Goal: Information Seeking & Learning: Learn about a topic

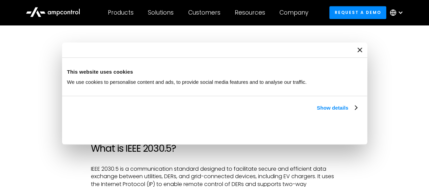
scroll to position [339, 0]
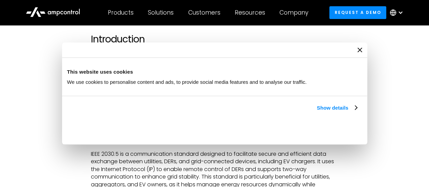
click at [0, 0] on icon "Close banner" at bounding box center [0, 0] width 0 height 0
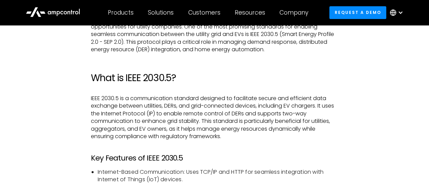
scroll to position [407, 0]
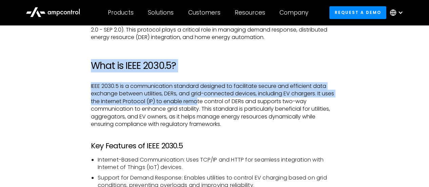
drag, startPoint x: 80, startPoint y: 65, endPoint x: 199, endPoint y: 98, distance: 123.4
click at [199, 98] on p "IEEE 2030.5 is a communication standard designed to facilitate secure and effic…" at bounding box center [214, 104] width 247 height 45
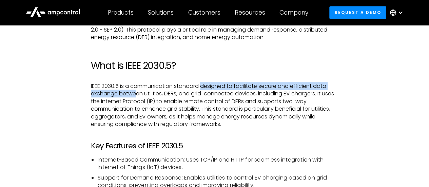
drag, startPoint x: 203, startPoint y: 88, endPoint x: 137, endPoint y: 96, distance: 66.1
click at [136, 97] on p "IEEE 2030.5 is a communication standard designed to facilitate secure and effic…" at bounding box center [214, 104] width 247 height 45
click at [137, 96] on p "IEEE 2030.5 is a communication standard designed to facilitate secure and effic…" at bounding box center [214, 104] width 247 height 45
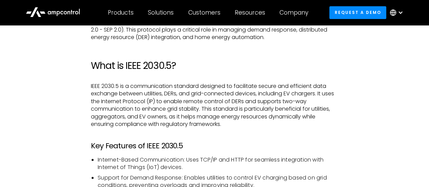
click at [153, 93] on p "IEEE 2030.5 is a communication standard designed to facilitate secure and effic…" at bounding box center [214, 104] width 247 height 45
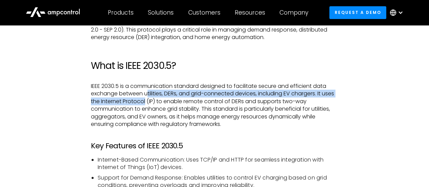
drag, startPoint x: 148, startPoint y: 95, endPoint x: 149, endPoint y: 101, distance: 6.3
click at [146, 101] on p "IEEE 2030.5 is a communication standard designed to facilitate secure and effic…" at bounding box center [214, 104] width 247 height 45
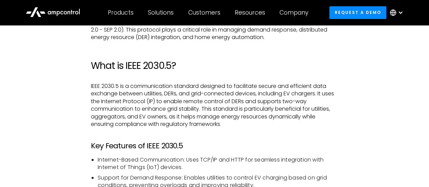
click at [150, 101] on p "IEEE 2030.5 is a communication standard designed to facilitate secure and effic…" at bounding box center [214, 104] width 247 height 45
drag, startPoint x: 160, startPoint y: 102, endPoint x: 248, endPoint y: 100, distance: 87.6
click at [248, 100] on p "IEEE 2030.5 is a communication standard designed to facilitate secure and effic…" at bounding box center [214, 104] width 247 height 45
click at [249, 100] on p "IEEE 2030.5 is a communication standard designed to facilitate secure and effic…" at bounding box center [214, 104] width 247 height 45
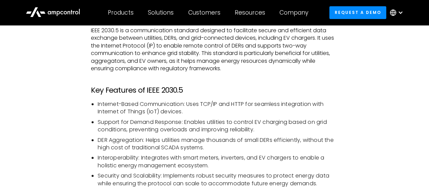
scroll to position [475, 0]
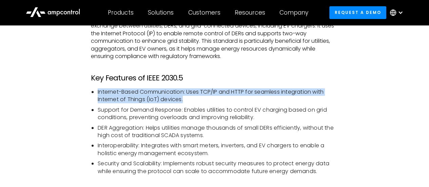
drag, startPoint x: 94, startPoint y: 89, endPoint x: 227, endPoint y: 100, distance: 133.2
click at [227, 100] on li "Internet-Based Communication: Uses TCP/IP and HTTP for seamless integration wit…" at bounding box center [218, 95] width 241 height 15
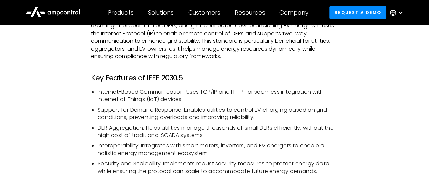
scroll to position [509, 0]
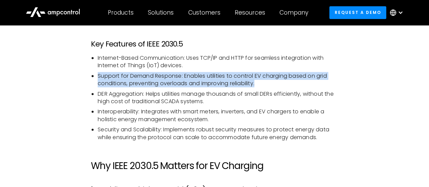
drag, startPoint x: 265, startPoint y: 80, endPoint x: 92, endPoint y: 78, distance: 173.5
click at [98, 78] on li "Support for Demand Response: Enables utilities to control EV charging based on …" at bounding box center [218, 79] width 241 height 15
click at [91, 78] on ul "Internet-Based Communication: Uses TCP/IP and HTTP for seamless integration wit…" at bounding box center [214, 97] width 247 height 87
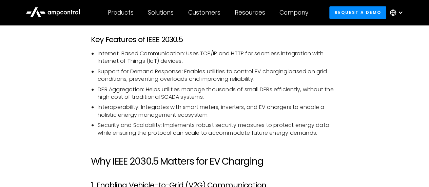
scroll to position [543, 0]
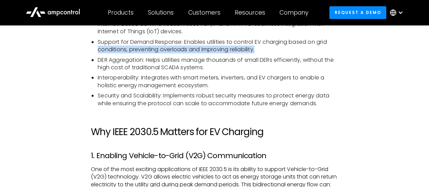
drag, startPoint x: 263, startPoint y: 50, endPoint x: 93, endPoint y: 52, distance: 169.8
click at [94, 52] on ul "Internet-Based Communication: Uses TCP/IP and HTTP for seamless integration wit…" at bounding box center [214, 63] width 247 height 87
click at [93, 52] on ul "Internet-Based Communication: Uses TCP/IP and HTTP for seamless integration wit…" at bounding box center [214, 63] width 247 height 87
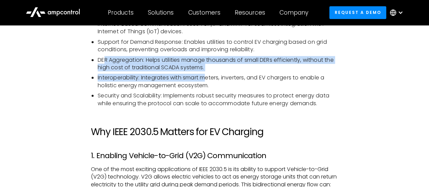
drag, startPoint x: 106, startPoint y: 61, endPoint x: 219, endPoint y: 74, distance: 113.9
click at [216, 74] on ul "Internet-Based Communication: Uses TCP/IP and HTTP for seamless integration wit…" at bounding box center [214, 63] width 247 height 87
click at [225, 69] on li "DER Aggregation: Helps utilities manage thousands of small DERs efficiently, wi…" at bounding box center [218, 63] width 241 height 15
click at [216, 63] on li "DER Aggregation: Helps utilities manage thousands of small DERs efficiently, wi…" at bounding box center [218, 63] width 241 height 15
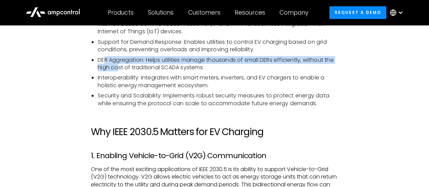
drag, startPoint x: 216, startPoint y: 63, endPoint x: 118, endPoint y: 68, distance: 97.9
click at [118, 67] on li "DER Aggregation: Helps utilities manage thousands of small DERs efficiently, wi…" at bounding box center [218, 63] width 241 height 15
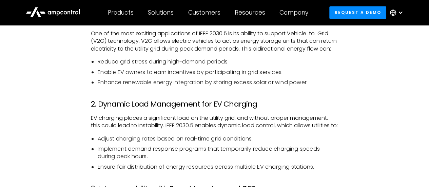
scroll to position [645, 0]
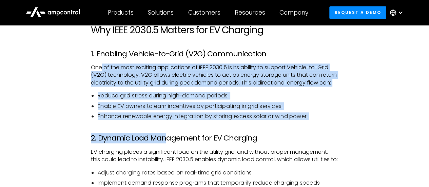
drag, startPoint x: 100, startPoint y: 70, endPoint x: 167, endPoint y: 133, distance: 91.7
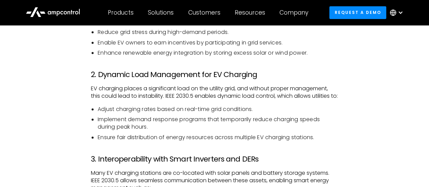
scroll to position [713, 0]
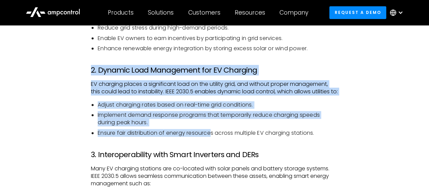
drag, startPoint x: 96, startPoint y: 78, endPoint x: 213, endPoint y: 147, distance: 135.9
click at [213, 137] on li "Ensure fair distribution of energy resources across multiple EV charging statio…" at bounding box center [218, 132] width 241 height 7
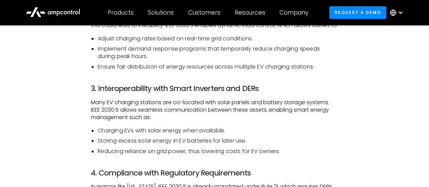
scroll to position [781, 0]
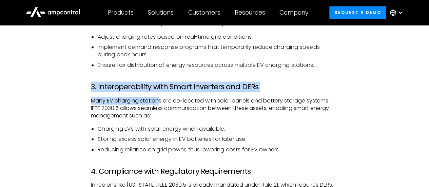
drag, startPoint x: 86, startPoint y: 102, endPoint x: 160, endPoint y: 115, distance: 75.6
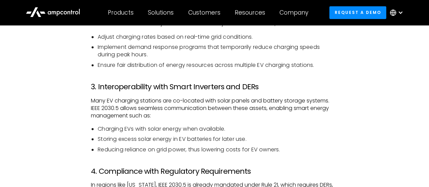
click at [164, 116] on p "Many EV charging stations are co-located with solar panels and battery storage …" at bounding box center [214, 108] width 247 height 23
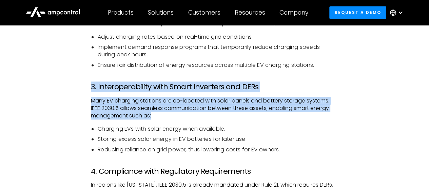
drag, startPoint x: 176, startPoint y: 131, endPoint x: 90, endPoint y: 103, distance: 91.1
drag, startPoint x: 84, startPoint y: 102, endPoint x: 156, endPoint y: 130, distance: 77.3
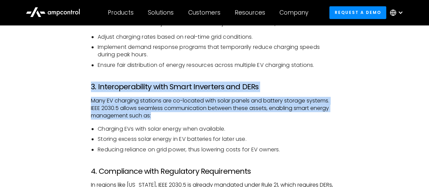
scroll to position [815, 0]
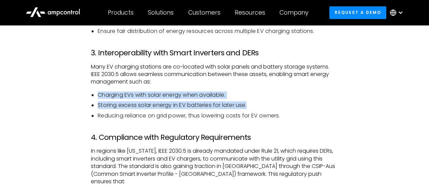
drag, startPoint x: 91, startPoint y: 109, endPoint x: 254, endPoint y: 117, distance: 163.5
click at [254, 109] on li "Storing excess solar energy in EV batteries for later use." at bounding box center [218, 105] width 241 height 7
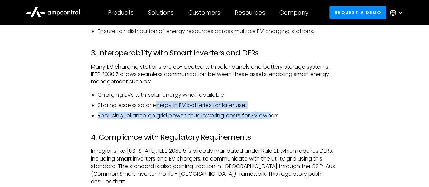
drag, startPoint x: 274, startPoint y: 128, endPoint x: 147, endPoint y: 114, distance: 127.5
click at [152, 115] on ul "Charging EVs with solar energy when available. Storing excess solar energy in E…" at bounding box center [214, 105] width 247 height 28
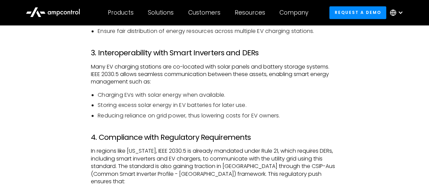
click at [142, 99] on li "Charging EVs with solar energy when available." at bounding box center [218, 94] width 241 height 7
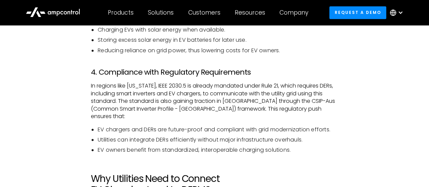
scroll to position [883, 0]
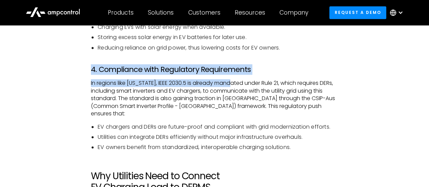
drag, startPoint x: 91, startPoint y: 81, endPoint x: 232, endPoint y: 101, distance: 141.9
click at [232, 101] on div "Introduction As the number of electric vehicles (EVs) on the road continues to …" at bounding box center [214, 164] width 261 height 1349
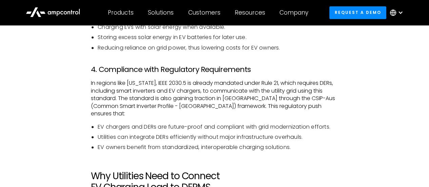
click at [232, 101] on p "In regions like [US_STATE], IEEE 2030.5 is already mandated under Rule 21, whic…" at bounding box center [214, 98] width 247 height 38
drag, startPoint x: 85, startPoint y: 112, endPoint x: 137, endPoint y: 111, distance: 52.0
click at [137, 111] on div "Introduction As the number of electric vehicles (EVs) on the road continues to …" at bounding box center [214, 164] width 261 height 1349
click at [137, 111] on p "In regions like [US_STATE], IEEE 2030.5 is already mandated under Rule 21, whic…" at bounding box center [214, 98] width 247 height 38
drag, startPoint x: 123, startPoint y: 112, endPoint x: 137, endPoint y: 113, distance: 14.3
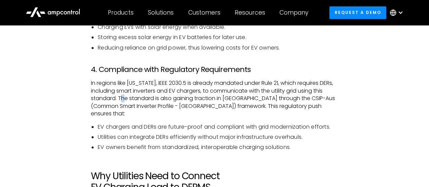
click at [126, 112] on p "In regions like [US_STATE], IEEE 2030.5 is already mandated under Rule 21, whic…" at bounding box center [214, 98] width 247 height 38
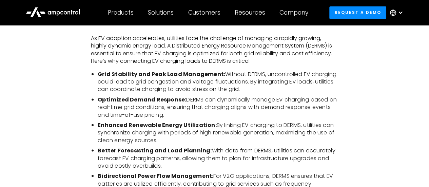
scroll to position [1018, 0]
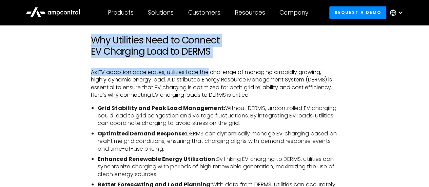
drag, startPoint x: 86, startPoint y: 42, endPoint x: 210, endPoint y: 67, distance: 127.0
click at [209, 67] on div "Introduction As the number of electric vehicles (EVs) on the road continues to …" at bounding box center [214, 29] width 261 height 1349
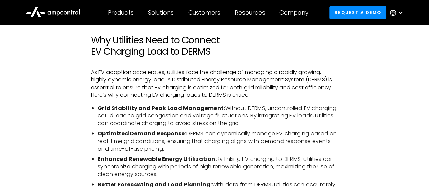
click at [212, 67] on div "Introduction As the number of electric vehicles (EVs) on the road continues to …" at bounding box center [214, 29] width 247 height 1349
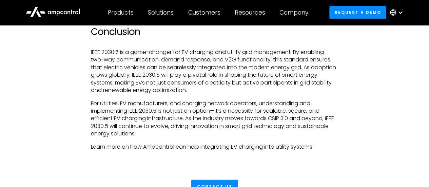
scroll to position [1562, 0]
